Goal: Transaction & Acquisition: Purchase product/service

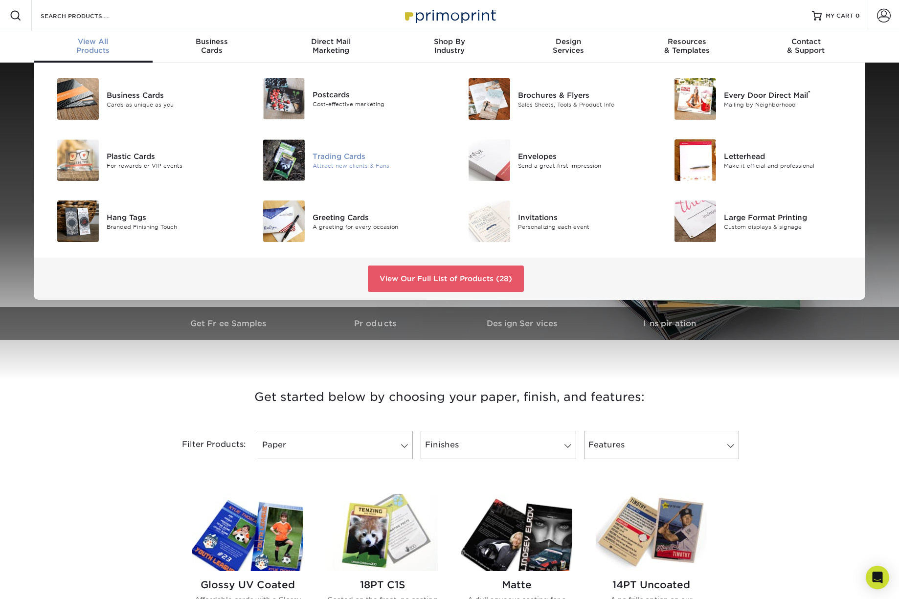
click at [336, 156] on div "Trading Cards" at bounding box center [378, 156] width 130 height 11
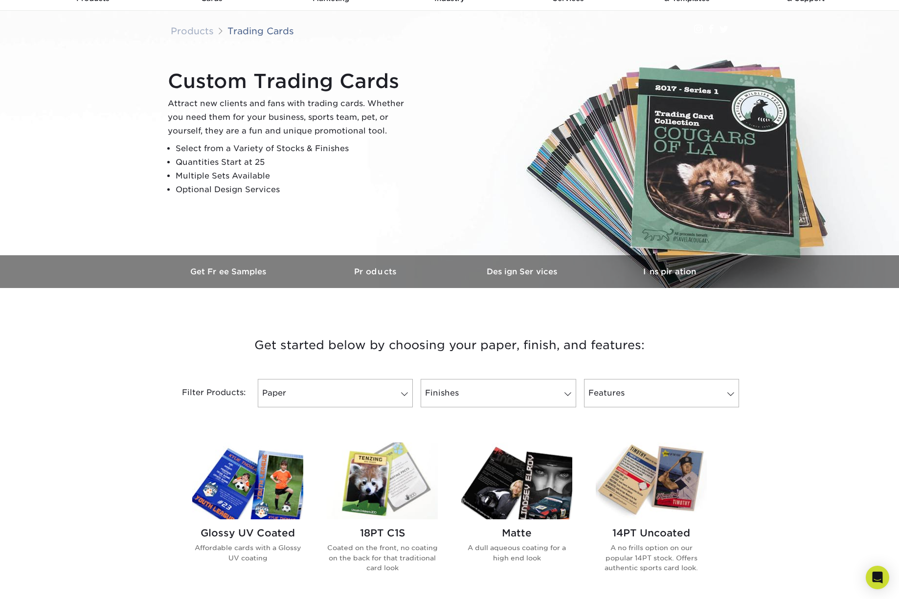
scroll to position [115, 0]
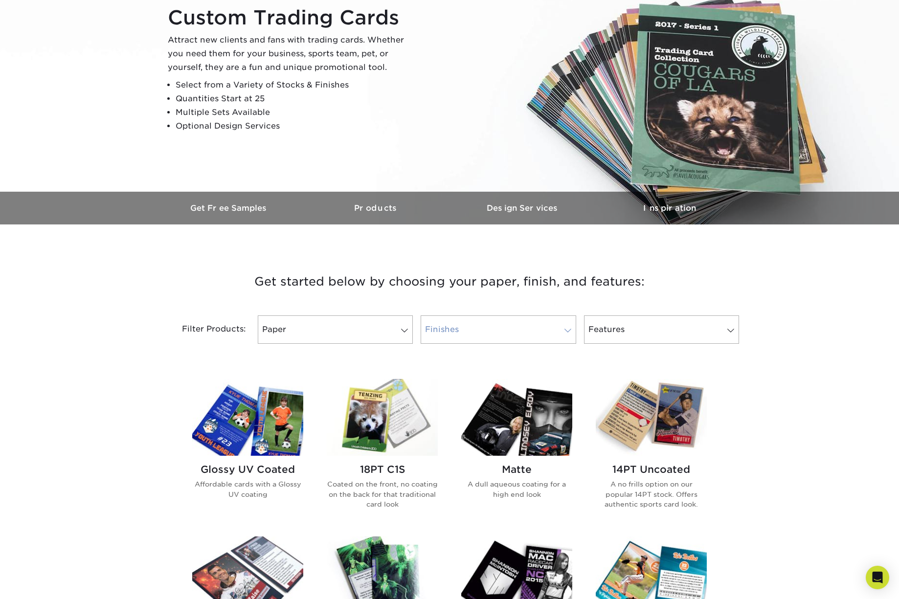
click at [513, 327] on link "Finishes" at bounding box center [498, 329] width 155 height 28
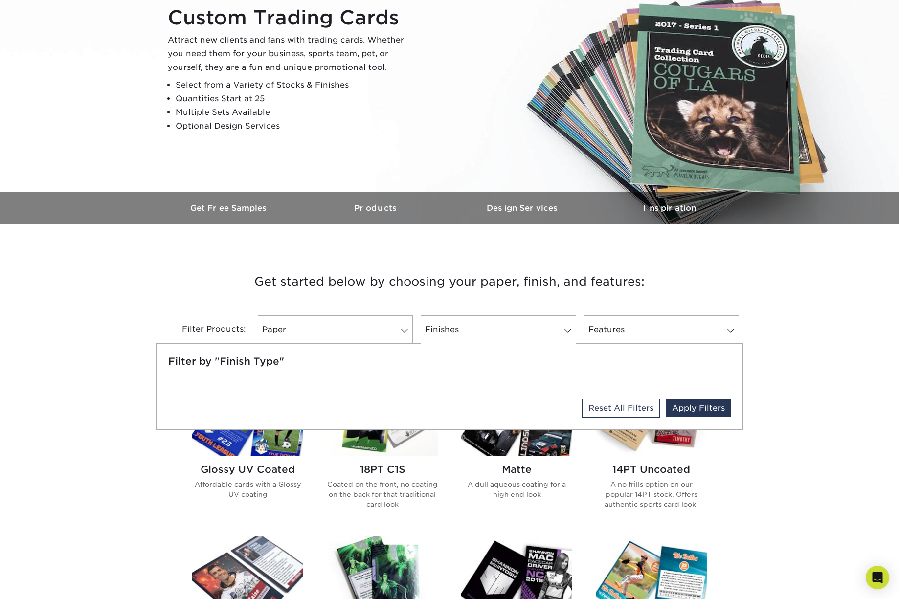
click at [293, 286] on h3 "Get started below by choosing your paper, finish, and features:" at bounding box center [449, 282] width 572 height 44
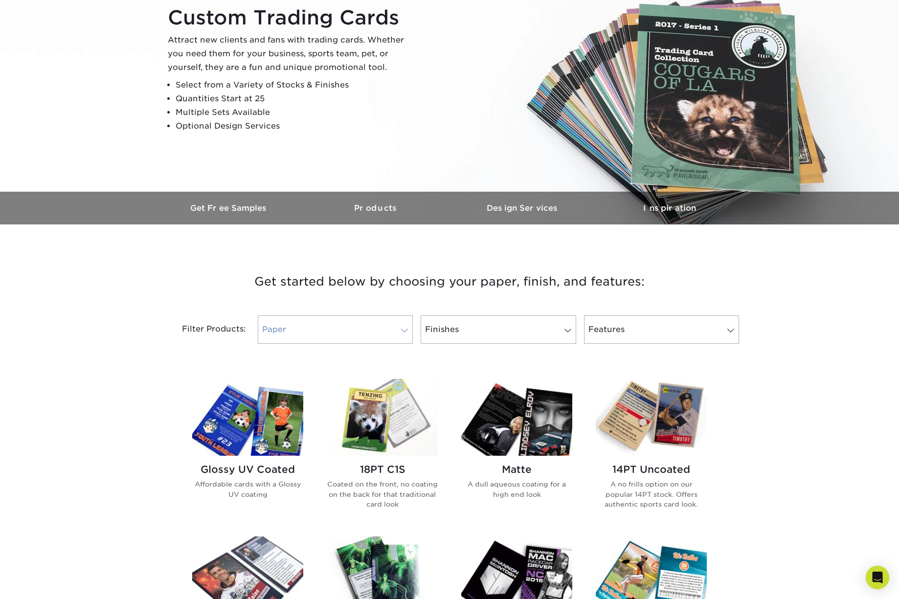
click at [354, 328] on link "Paper" at bounding box center [335, 329] width 155 height 28
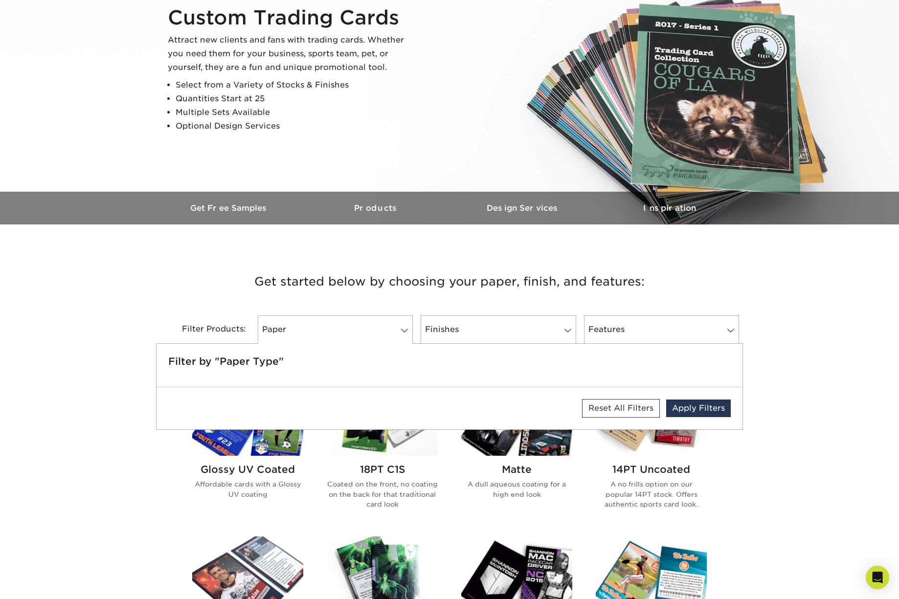
click at [457, 283] on h3 "Get started below by choosing your paper, finish, and features:" at bounding box center [449, 282] width 572 height 44
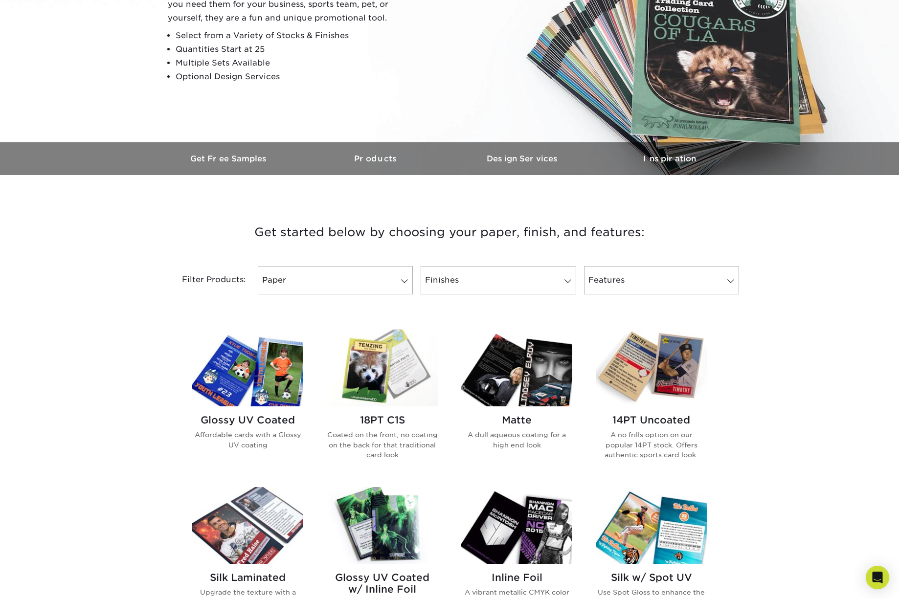
scroll to position [294, 0]
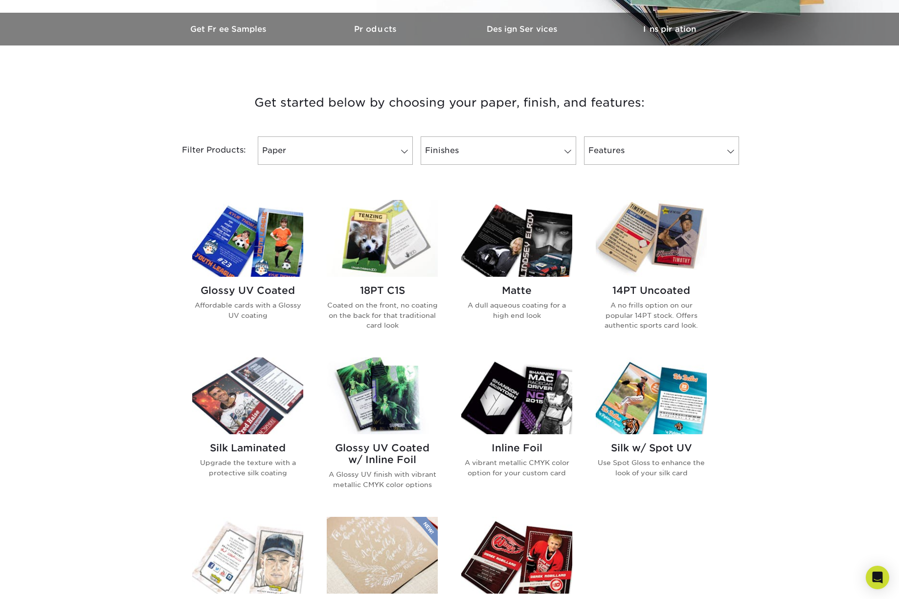
click at [395, 313] on p "Coated on the front, no coating on the back for that traditional card look" at bounding box center [382, 315] width 111 height 30
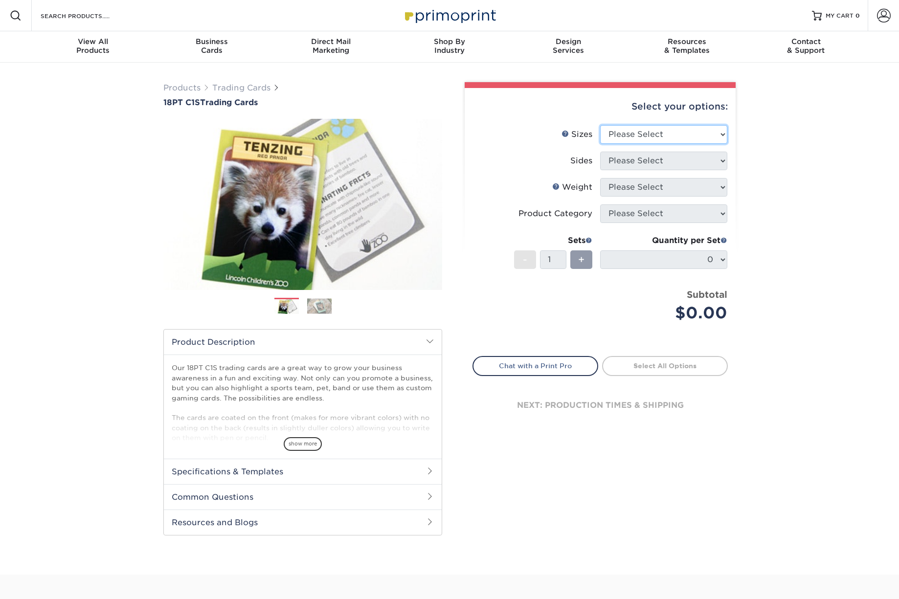
click at [653, 135] on select "Please Select 2.5" x 3.5"" at bounding box center [663, 134] width 127 height 19
select select "2.50x3.50"
click at [600, 125] on select "Please Select 2.5" x 3.5"" at bounding box center [663, 134] width 127 height 19
click at [668, 158] on select "Please Select Print Both Sides Print Front Only" at bounding box center [663, 161] width 127 height 19
select select "13abbda7-1d64-4f25-8bb2-c179b224825d"
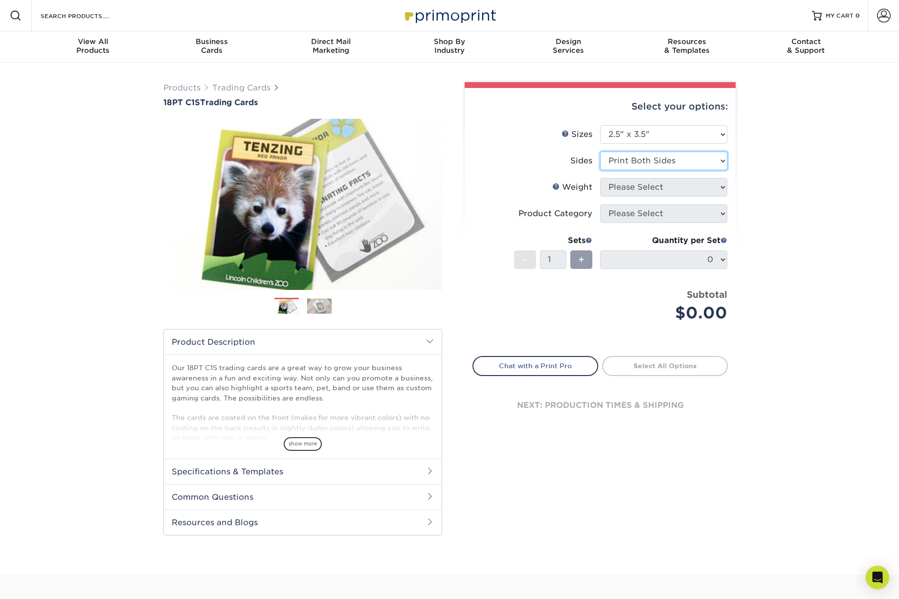
click at [600, 152] on select "Please Select Print Both Sides Print Front Only" at bounding box center [663, 161] width 127 height 19
click at [659, 188] on select "Please Select 18PT C1S" at bounding box center [663, 187] width 127 height 19
select select "18PTC1S"
click at [600, 178] on select "Please Select 18PT C1S" at bounding box center [663, 187] width 127 height 19
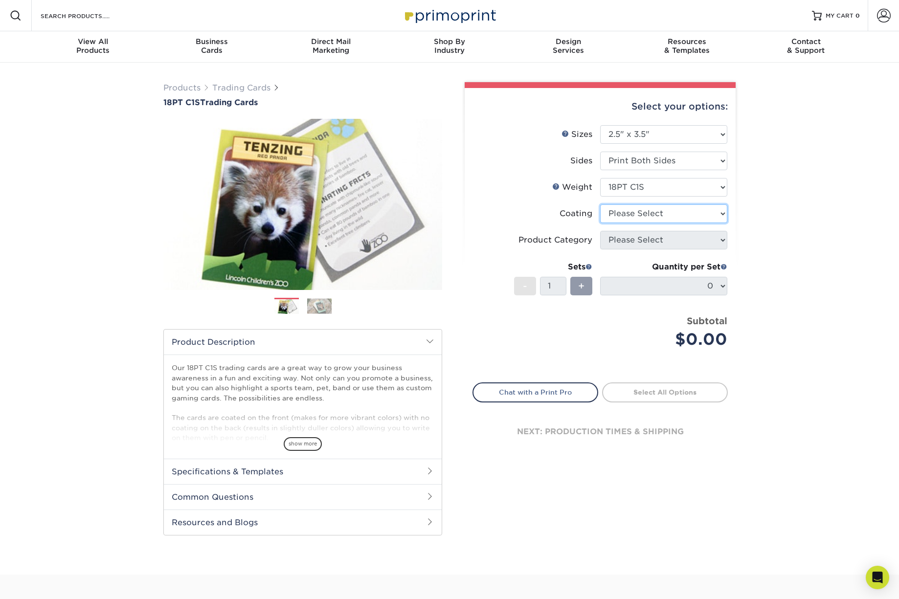
click at [664, 211] on select at bounding box center [663, 213] width 127 height 19
select select "1e8116af-acfc-44b1-83dc-8181aa338834"
click at [600, 204] on select at bounding box center [663, 213] width 127 height 19
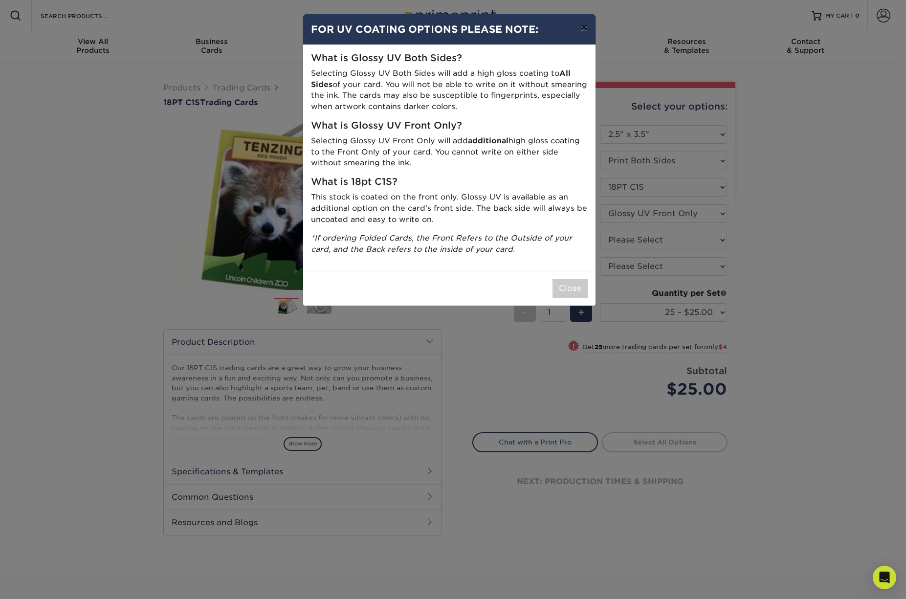
click at [581, 30] on button "×" at bounding box center [584, 27] width 23 height 27
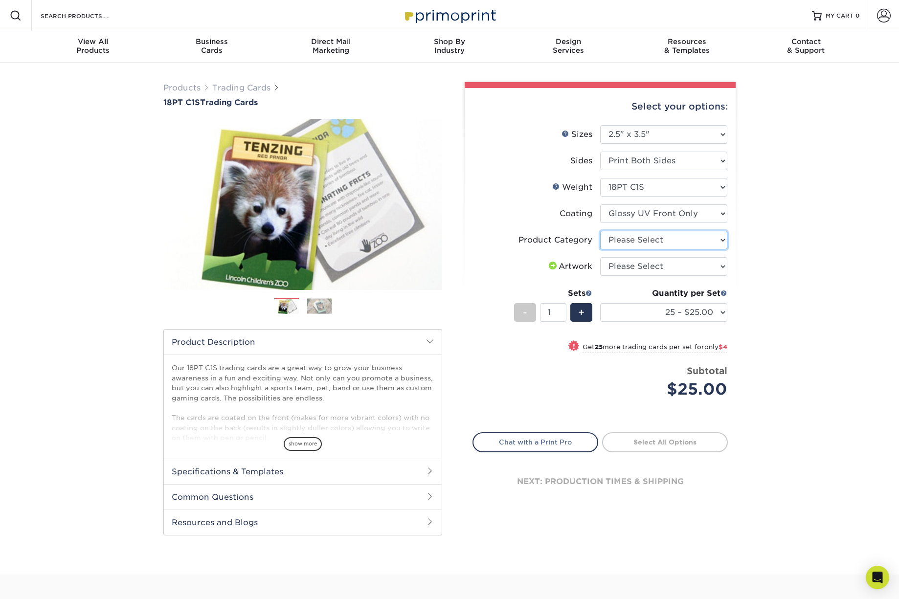
click at [647, 244] on select "Please Select Trading Cards" at bounding box center [663, 240] width 127 height 19
click at [600, 231] on select "Please Select Trading Cards" at bounding box center [663, 240] width 127 height 19
click at [647, 242] on select "Please Select Trading Cards" at bounding box center [663, 240] width 127 height 19
select select "c2f9bce9-36c2-409d-b101-c29d9d031e18"
click at [600, 231] on select "Please Select Trading Cards" at bounding box center [663, 240] width 127 height 19
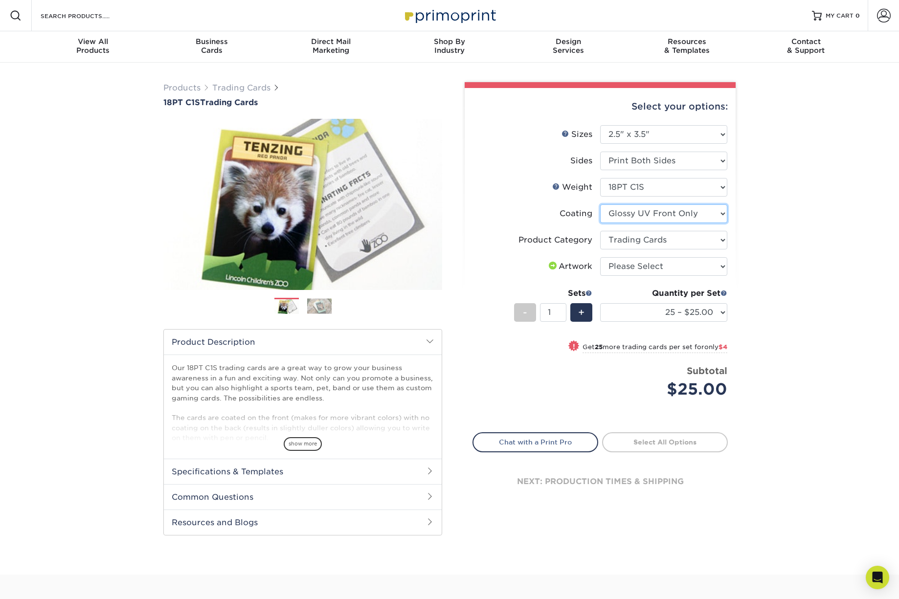
click at [675, 209] on select at bounding box center [663, 213] width 127 height 19
select select "-1"
click at [600, 204] on select at bounding box center [663, 213] width 127 height 19
select select
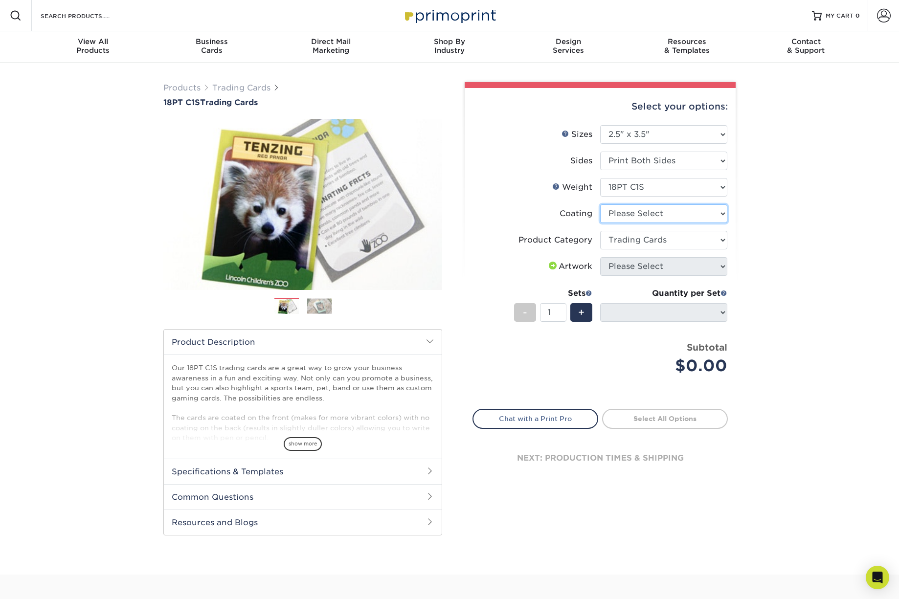
click at [657, 216] on select at bounding box center [663, 213] width 127 height 19
select select "1e8116af-acfc-44b1-83dc-8181aa338834"
click at [600, 204] on select at bounding box center [663, 213] width 127 height 19
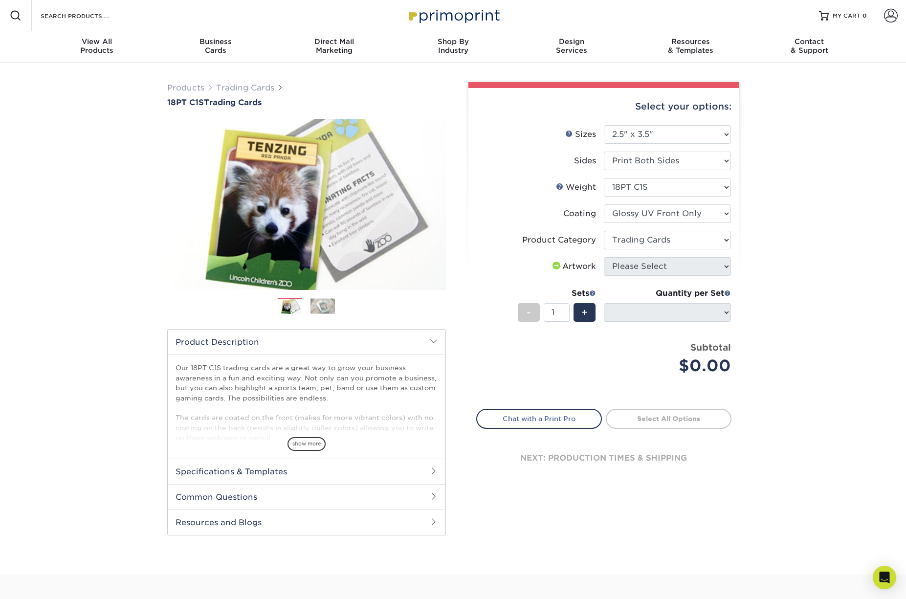
select select "-1"
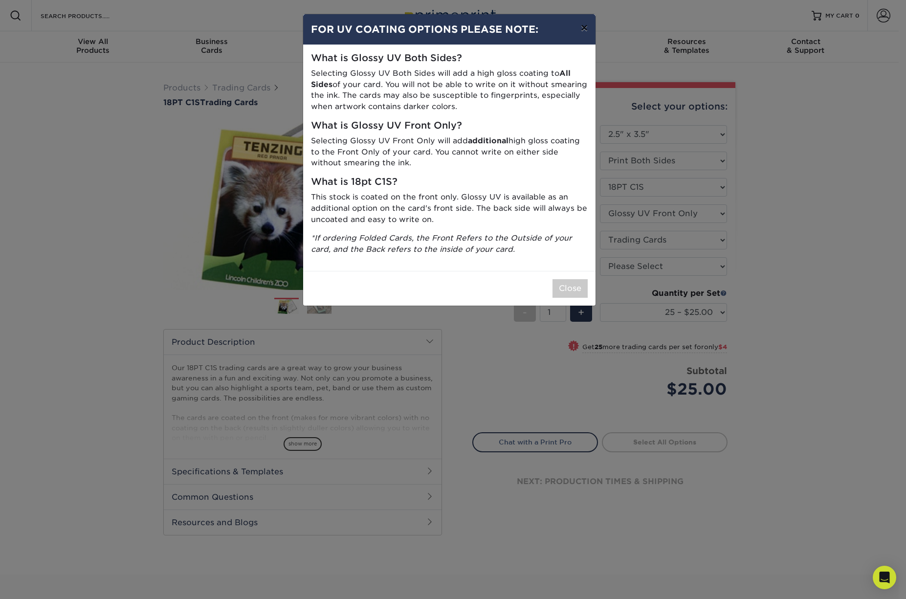
click at [581, 29] on button "×" at bounding box center [584, 27] width 23 height 27
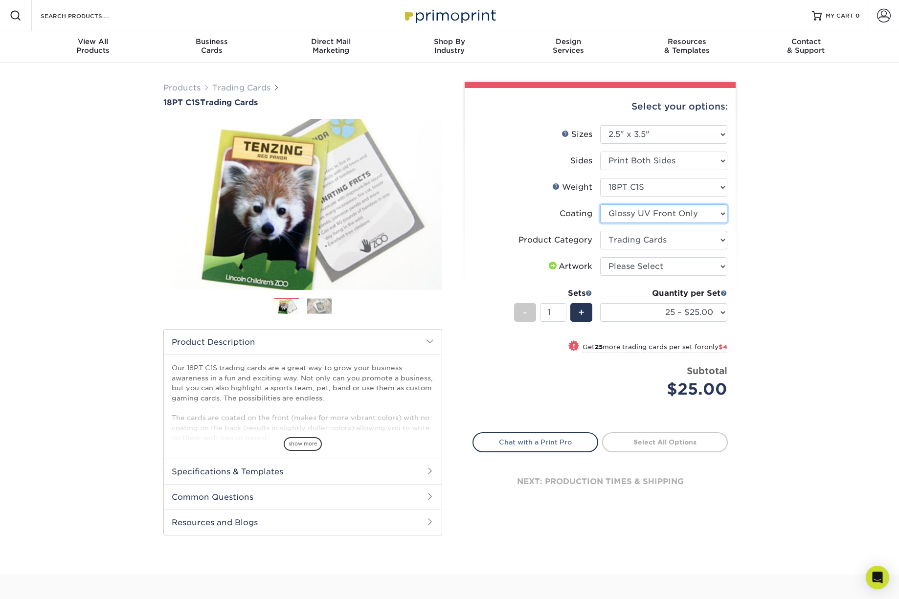
click at [646, 215] on select at bounding box center [663, 213] width 127 height 19
select select "3e7618de-abca-4bda-9f97-8b9129e913d8"
click at [600, 204] on select at bounding box center [663, 213] width 127 height 19
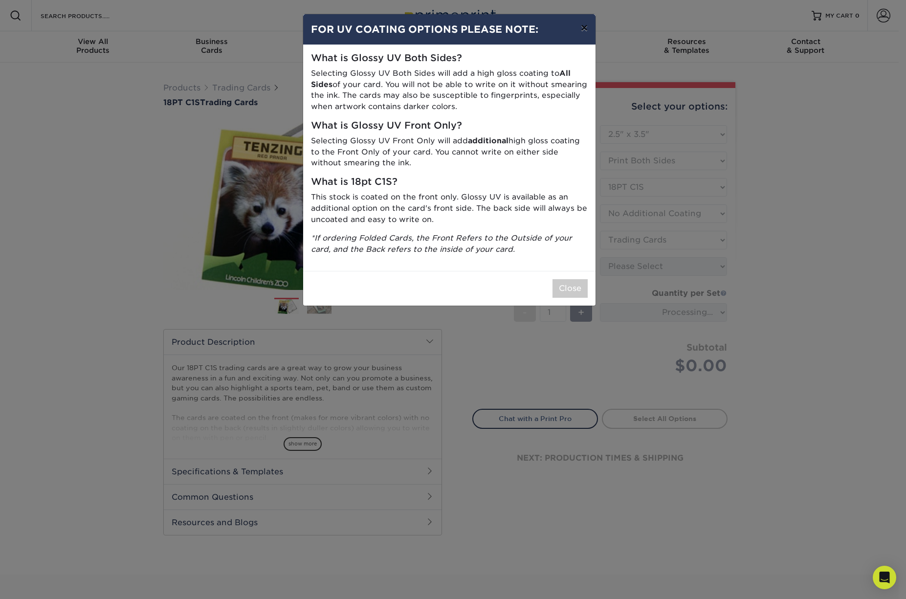
click at [585, 28] on button "×" at bounding box center [584, 27] width 23 height 27
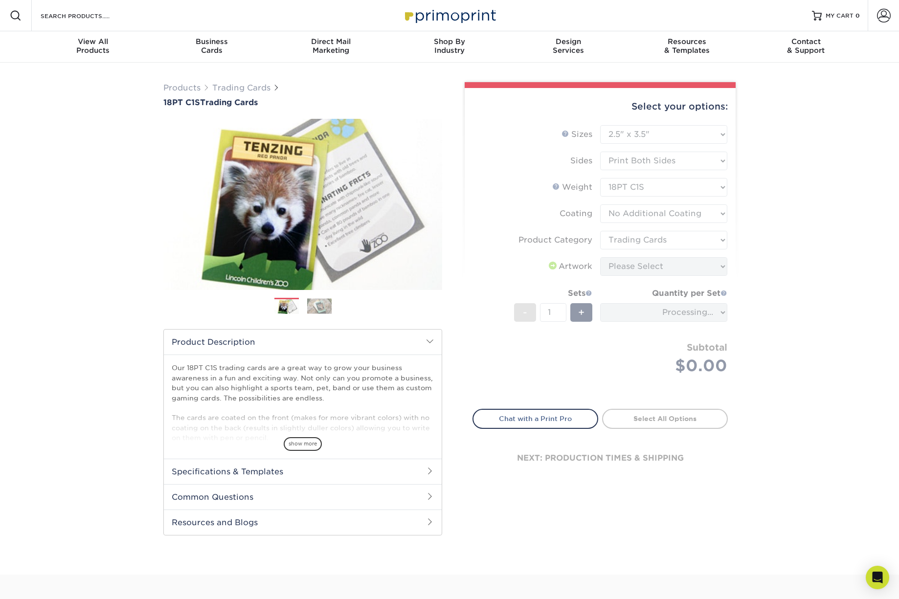
click at [790, 230] on div "Products Trading Cards 18PT C1S Trading Cards Previous Next show more" at bounding box center [449, 319] width 899 height 512
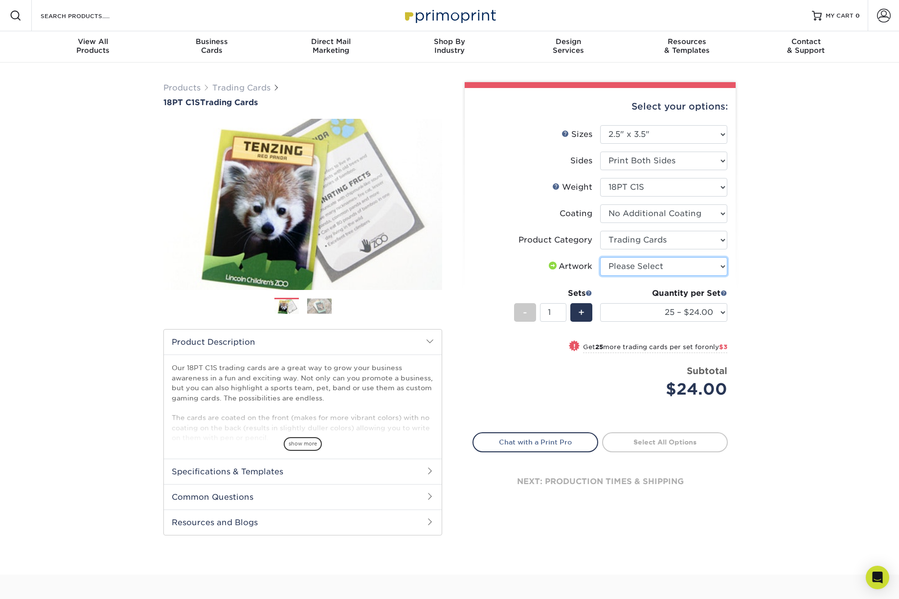
click at [667, 263] on select "Please Select I will upload files I need a design - $100" at bounding box center [663, 266] width 127 height 19
select select "upload"
click at [600, 257] on select "Please Select I will upload files I need a design - $100" at bounding box center [663, 266] width 127 height 19
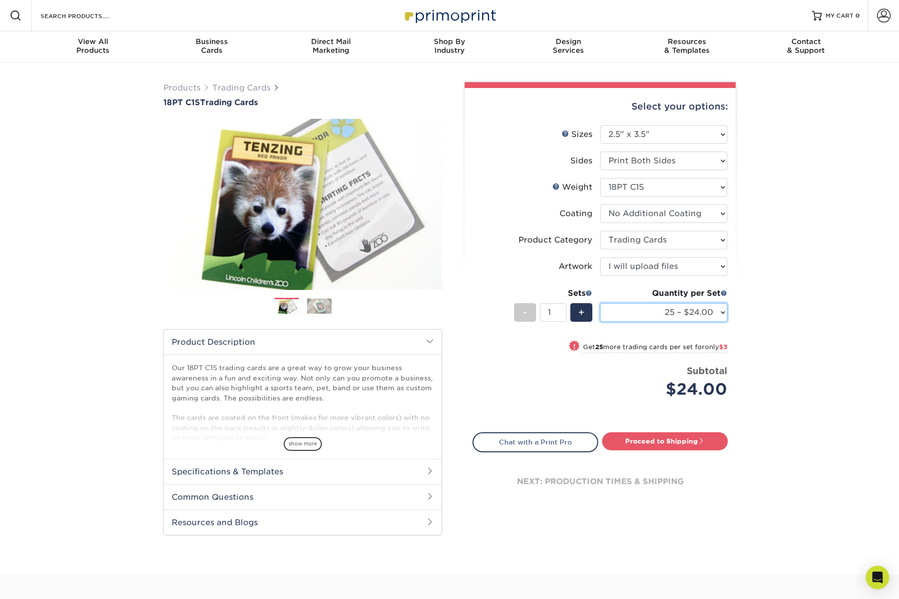
click at [665, 312] on select "25 – $24.00 50 – $27.00 75 – $35.00 100 – $39.00 250 – $45.00 500 – $55.00 1000…" at bounding box center [663, 312] width 127 height 19
select select "50 – $27.00"
click at [600, 303] on select "25 – $24.00 50 – $27.00 75 – $35.00 100 – $39.00 250 – $45.00 500 – $55.00 1000…" at bounding box center [663, 312] width 127 height 19
click at [690, 440] on link "Proceed to Shipping" at bounding box center [665, 441] width 126 height 18
type input "Set 1"
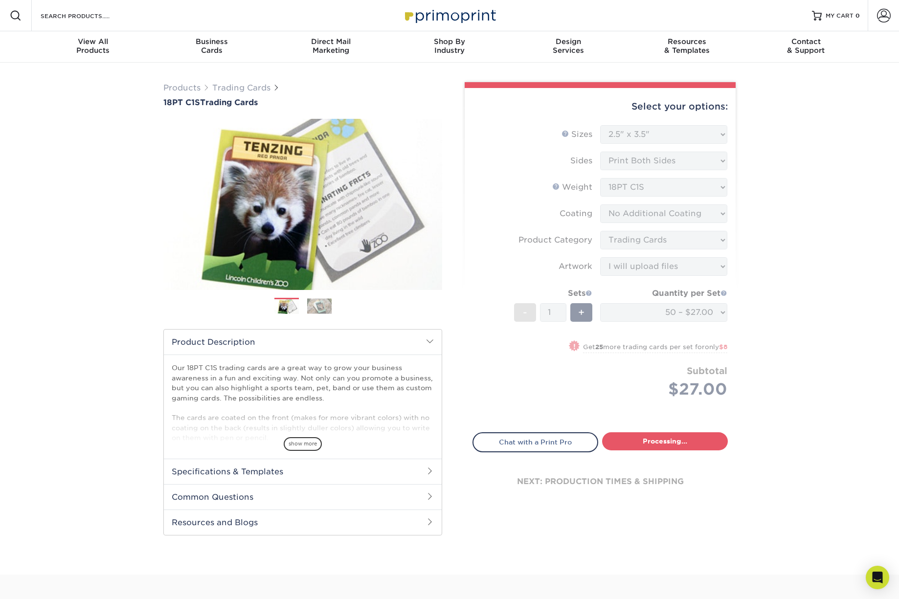
select select "50ca3b38-519f-4a13-b49e-ce381fc4938e"
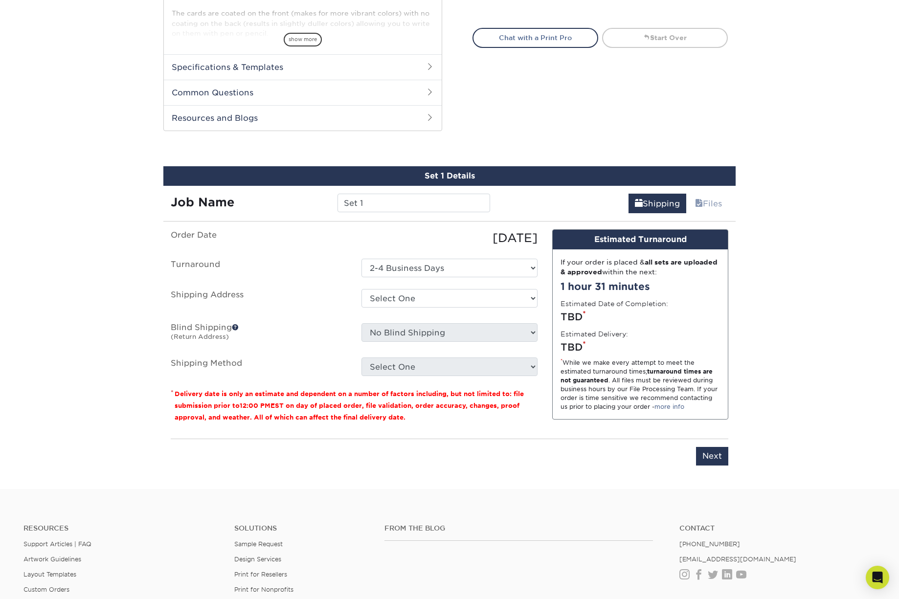
scroll to position [488, 0]
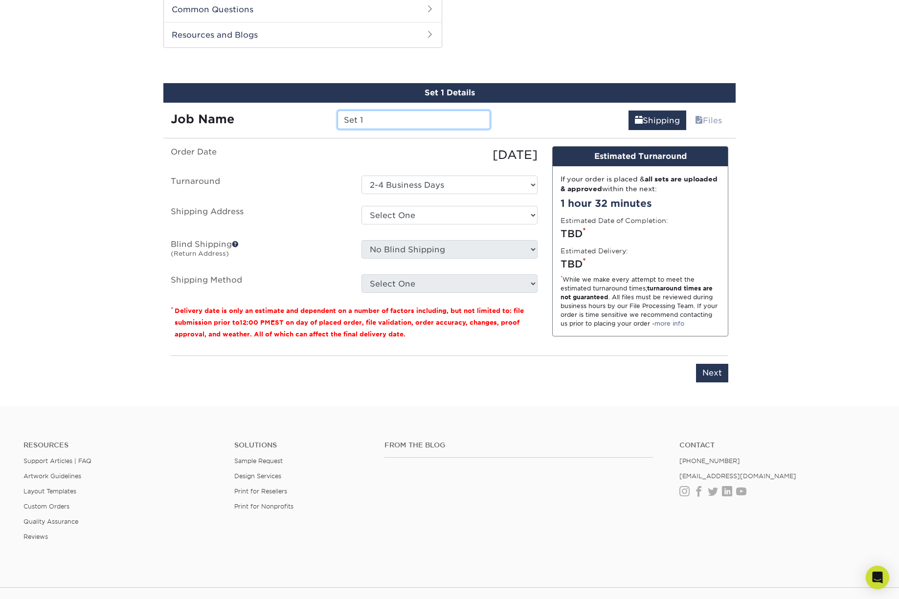
click at [407, 121] on input "Set 1" at bounding box center [414, 120] width 152 height 19
click at [416, 120] on input "Set 1" at bounding box center [414, 120] width 152 height 19
drag, startPoint x: 583, startPoint y: 341, endPoint x: 415, endPoint y: 118, distance: 278.7
click at [416, 119] on input "Set 1" at bounding box center [414, 120] width 152 height 19
click at [414, 118] on input "Set 1" at bounding box center [414, 120] width 152 height 19
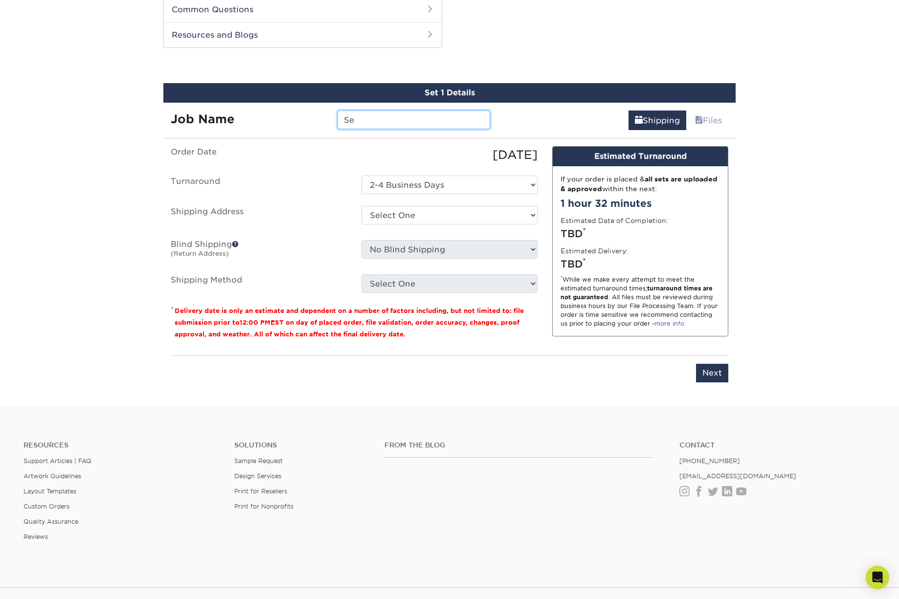
type input "S"
type input "P"
type input "Brightfield-Trading-Cards"
click at [481, 181] on select "Select One 2-4 Business Days" at bounding box center [449, 185] width 176 height 19
click at [361, 176] on select "Select One 2-4 Business Days" at bounding box center [449, 185] width 176 height 19
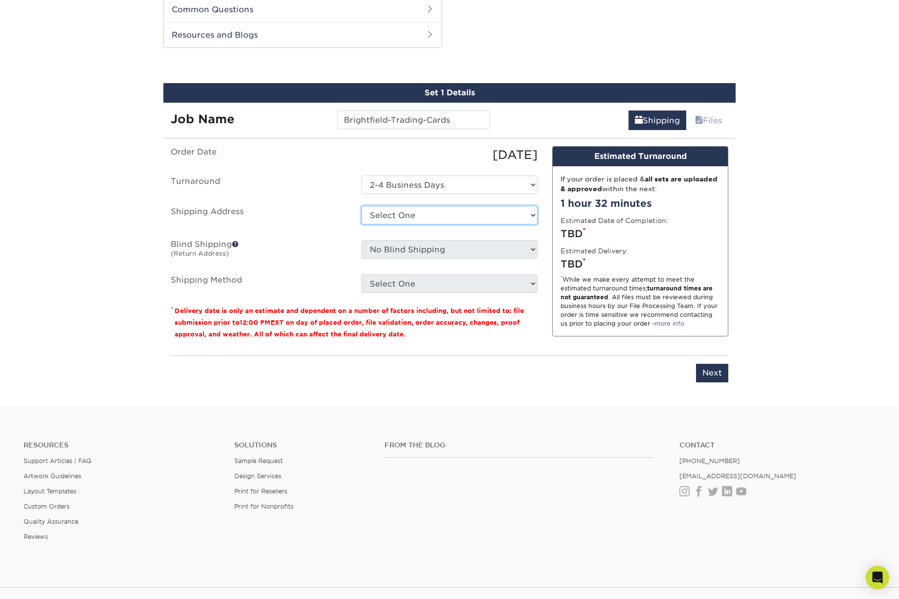
click at [405, 223] on select "Select One + Add New Address - Login" at bounding box center [449, 215] width 176 height 19
select select "newaddress"
click at [361, 206] on select "Select One + Add New Address - Login" at bounding box center [449, 215] width 176 height 19
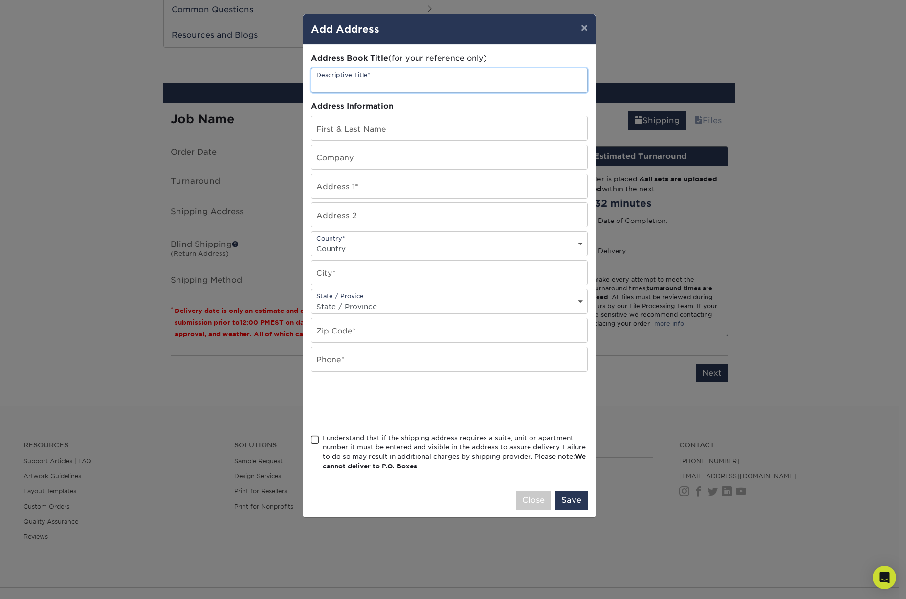
click at [367, 73] on input "text" at bounding box center [450, 80] width 276 height 24
type input "Brightfield"
type input "[PERSON_NAME]"
type input "[STREET_ADDRESS]"
type input "Suite 212"
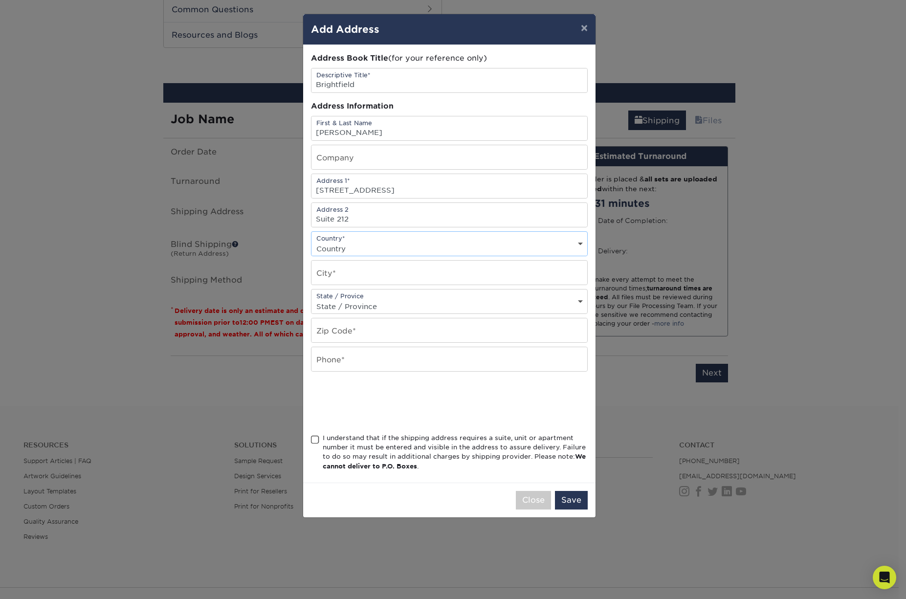
select select "US"
type input "W"
type input "[GEOGRAPHIC_DATA]"
select select "MI"
type input "49545"
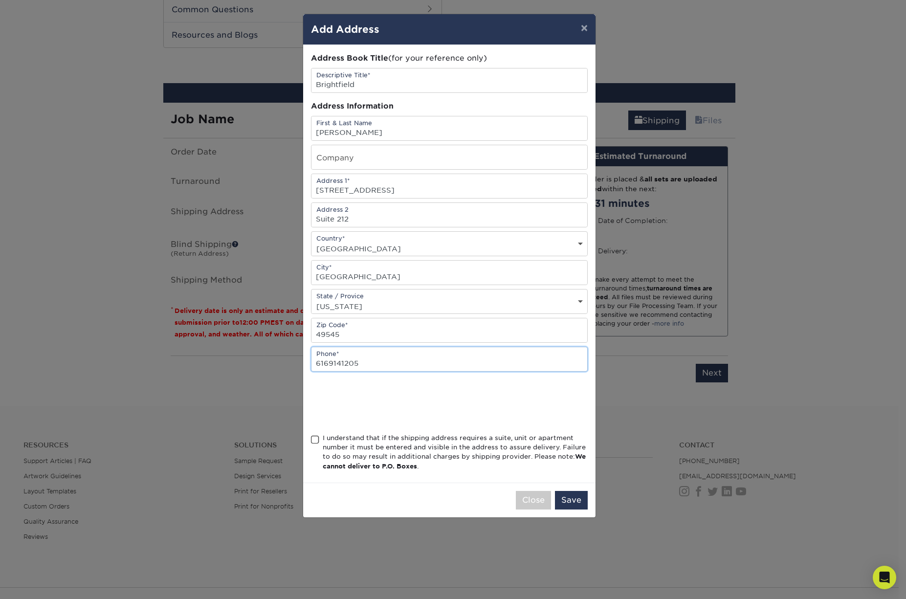
type input "6169141205"
drag, startPoint x: 315, startPoint y: 438, endPoint x: 355, endPoint y: 447, distance: 41.0
click at [315, 438] on span at bounding box center [315, 439] width 8 height 9
click at [0, 0] on input "I understand that if the shipping address requires a suite, unit or apartment n…" at bounding box center [0, 0] width 0 height 0
click at [577, 496] on button "Save" at bounding box center [571, 500] width 33 height 19
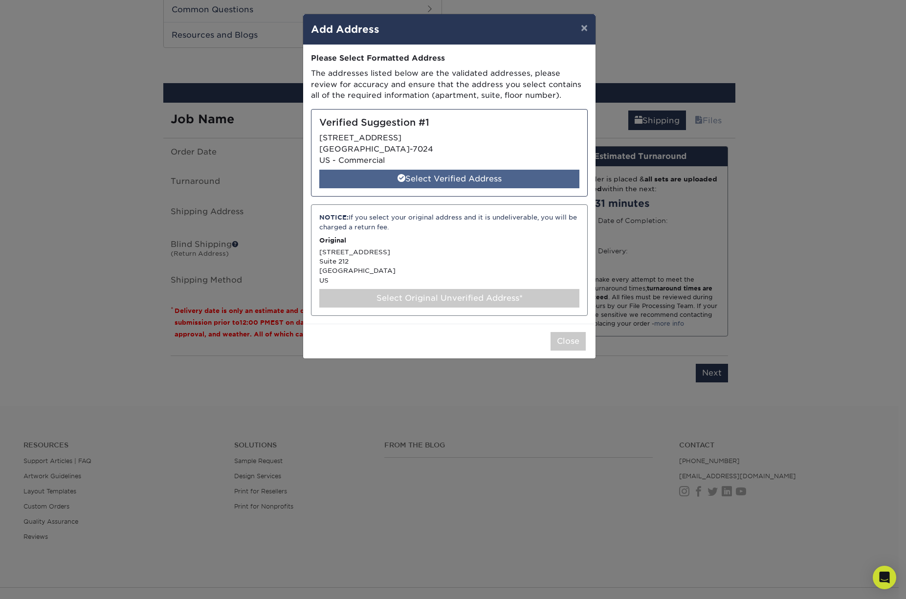
click at [449, 181] on div "Select Verified Address" at bounding box center [449, 179] width 260 height 19
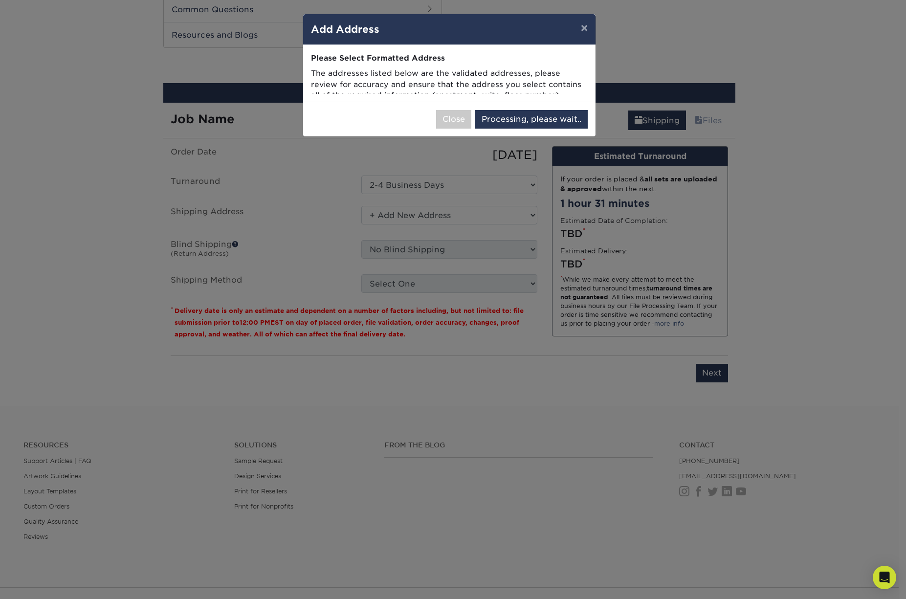
select select "286982"
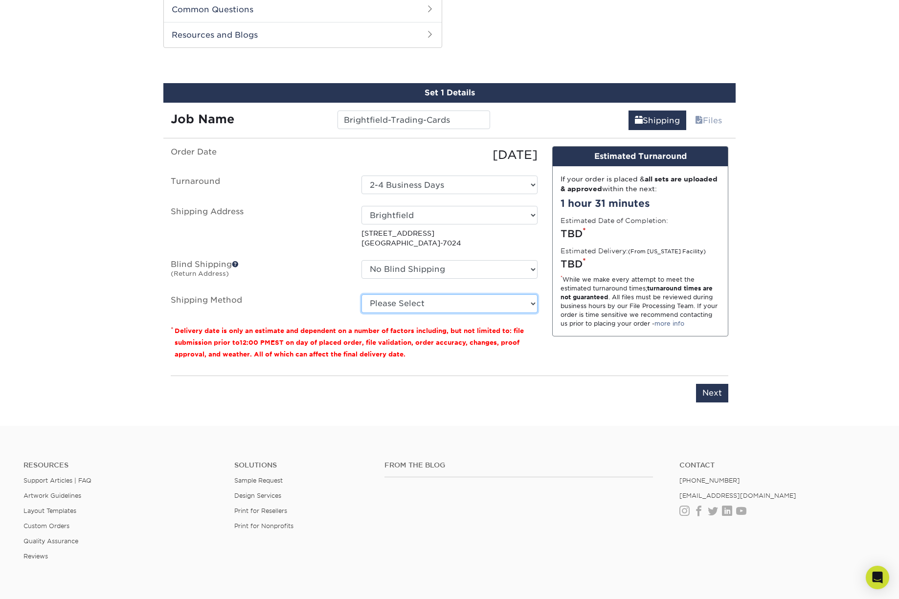
click at [397, 306] on select "Please Select Ground Shipping (+$11.59) 3 Day Shipping Service (+$11.98) 2 Day …" at bounding box center [449, 303] width 176 height 19
click at [361, 294] on select "Please Select Ground Shipping (+$11.59) 3 Day Shipping Service (+$11.98) 2 Day …" at bounding box center [449, 303] width 176 height 19
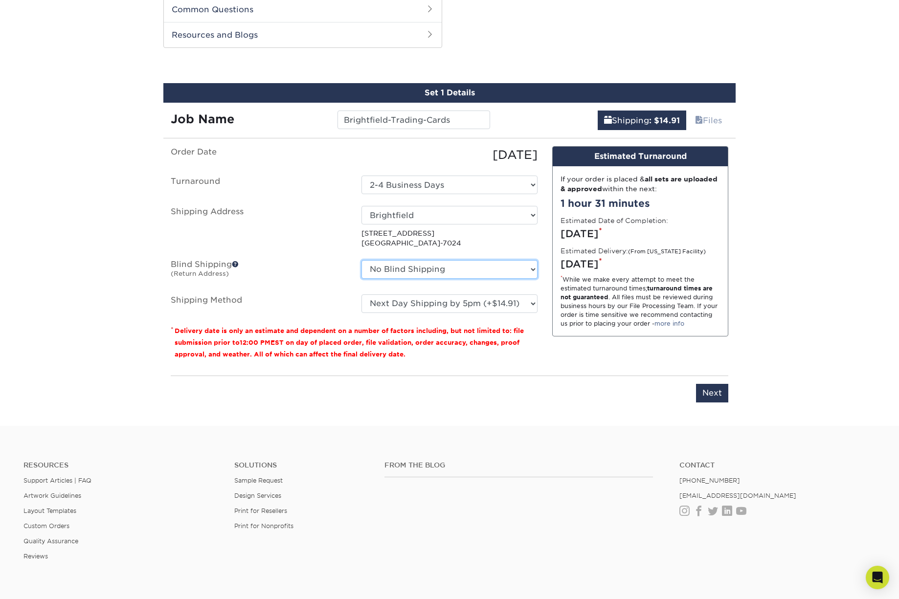
click at [468, 266] on select "No Blind Shipping + Add New Address" at bounding box center [449, 269] width 176 height 19
click at [237, 264] on span at bounding box center [235, 264] width 7 height 7
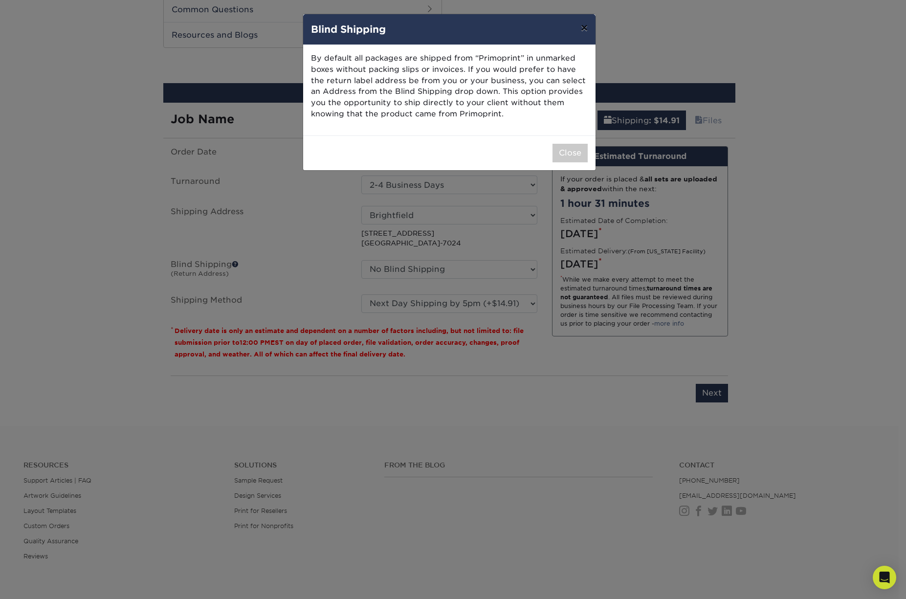
click at [590, 27] on button "×" at bounding box center [584, 27] width 23 height 27
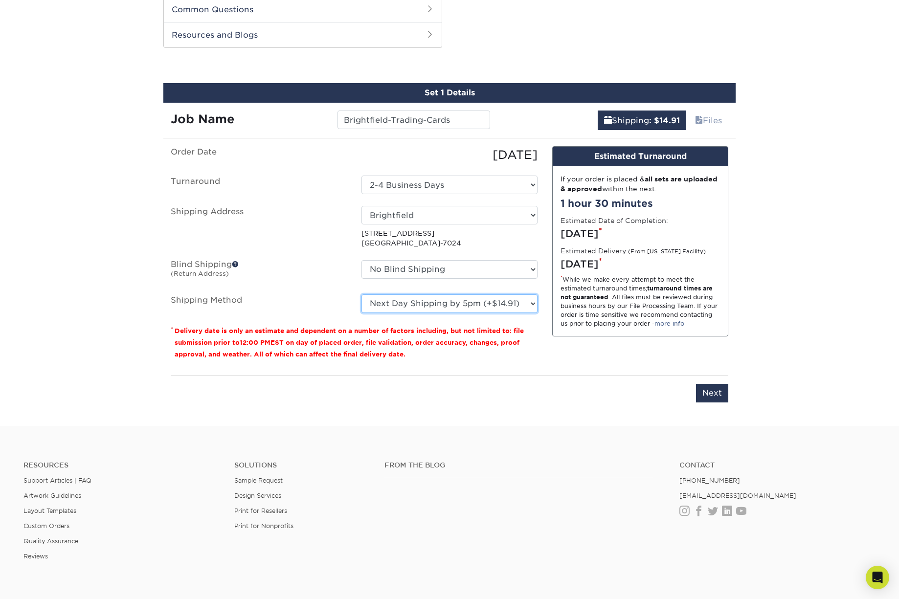
click at [455, 303] on select "Please Select Ground Shipping (+$11.59) 3 Day Shipping Service (+$11.98) 2 Day …" at bounding box center [449, 303] width 176 height 19
click at [361, 294] on select "Please Select Ground Shipping (+$11.59) 3 Day Shipping Service (+$11.98) 2 Day …" at bounding box center [449, 303] width 176 height 19
click at [478, 304] on select "Please Select Ground Shipping (+$11.59) 3 Day Shipping Service (+$11.98) 2 Day …" at bounding box center [449, 303] width 176 height 19
select select "14"
click at [361, 294] on select "Please Select Ground Shipping (+$11.59) 3 Day Shipping Service (+$11.98) 2 Day …" at bounding box center [449, 303] width 176 height 19
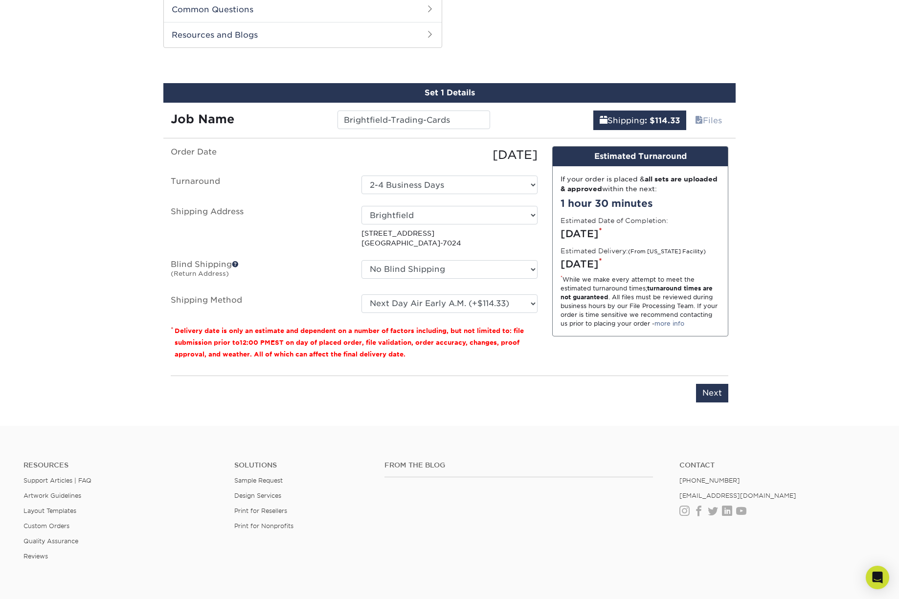
click at [85, 225] on div "Products Trading Cards 18PT C1S Trading Cards Previous Next show more" at bounding box center [449, 0] width 899 height 851
